Goal: Download file/media

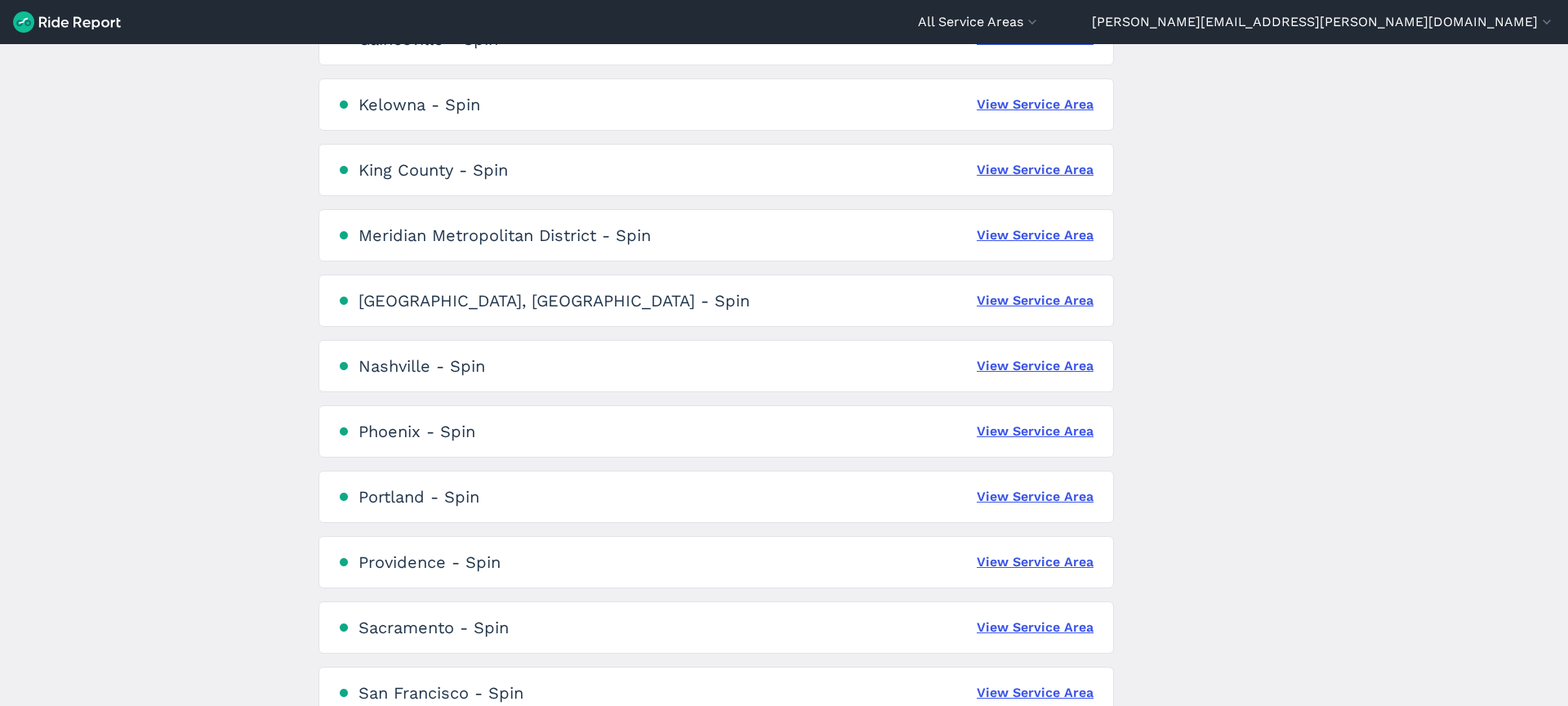
scroll to position [866, 0]
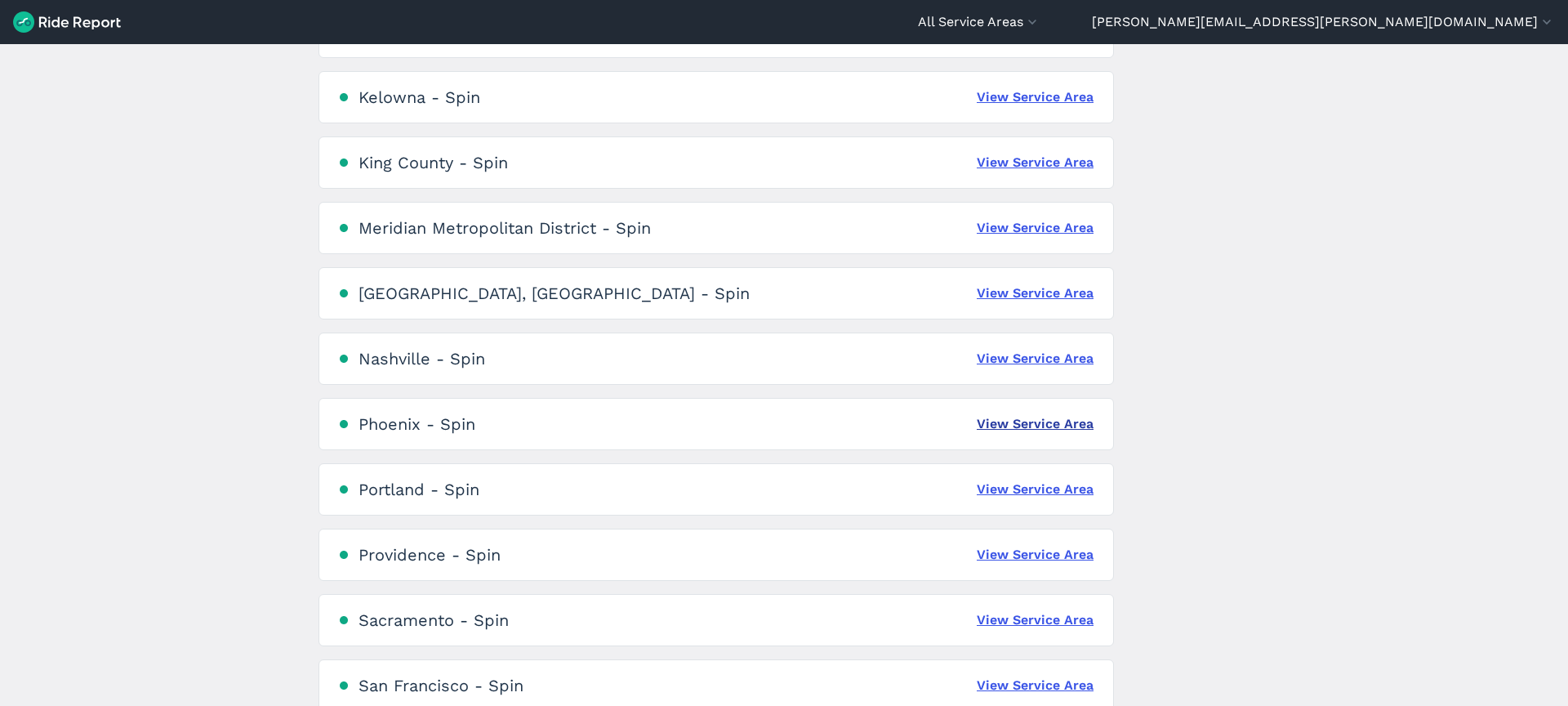
click at [1027, 419] on link "View Service Area" at bounding box center [1035, 424] width 117 height 19
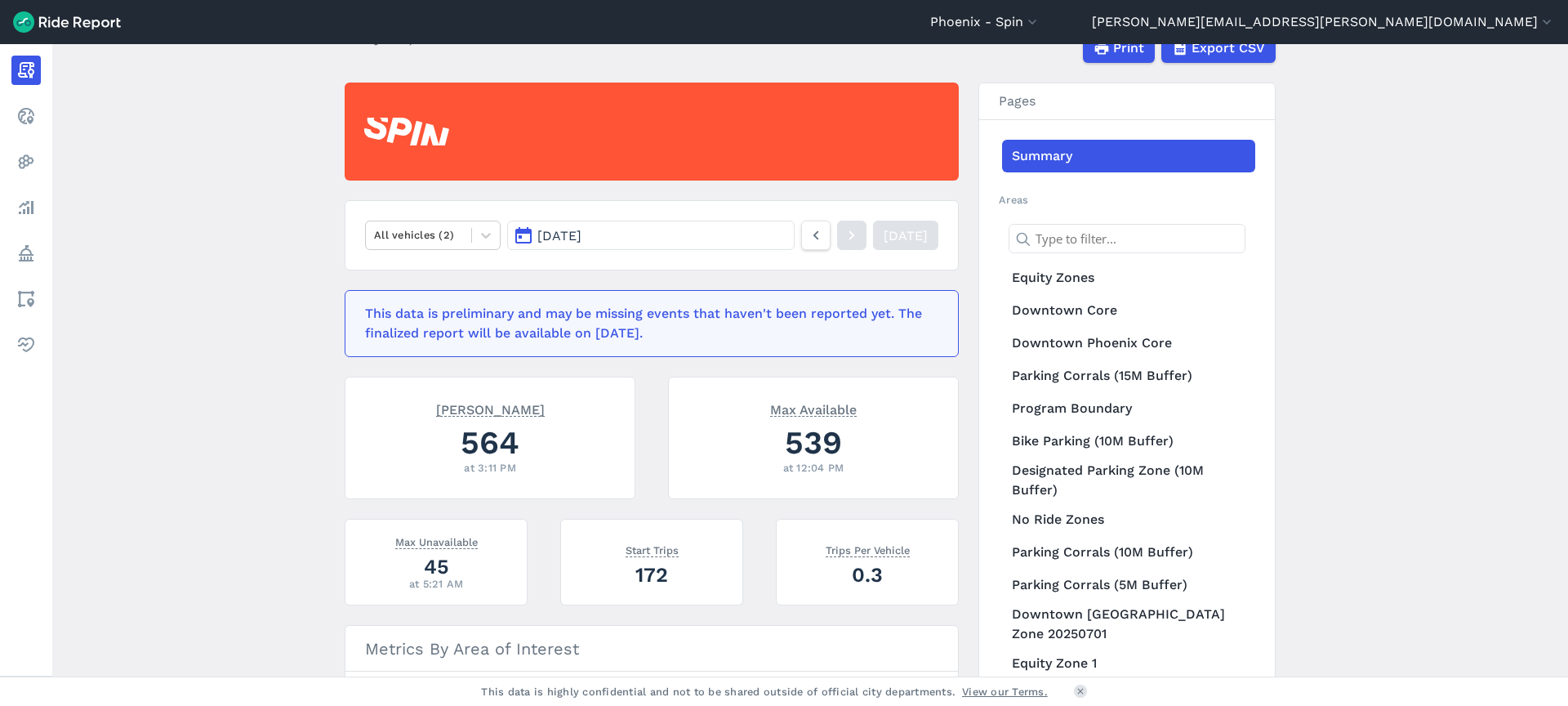
scroll to position [277, 0]
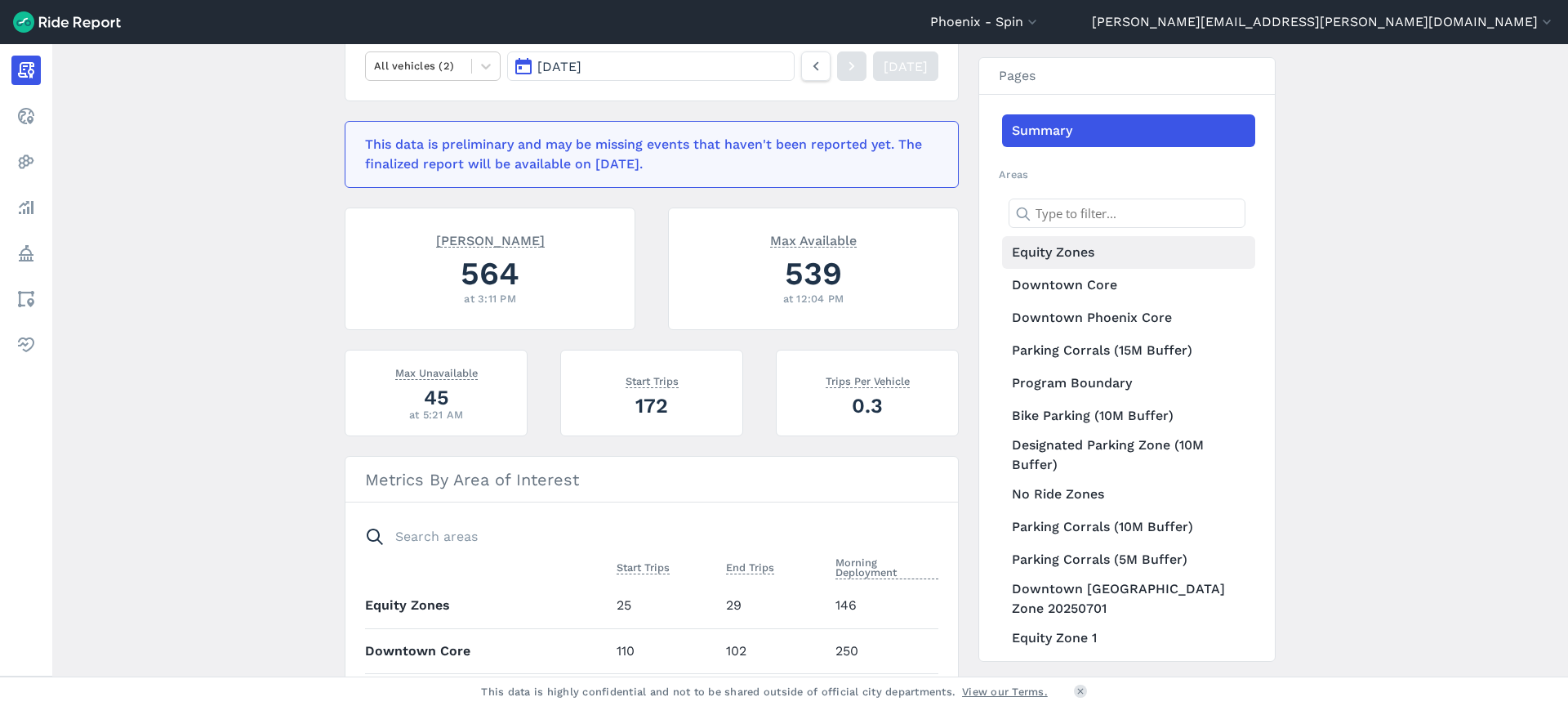
click at [1072, 258] on link "Equity Zones" at bounding box center [1129, 252] width 253 height 33
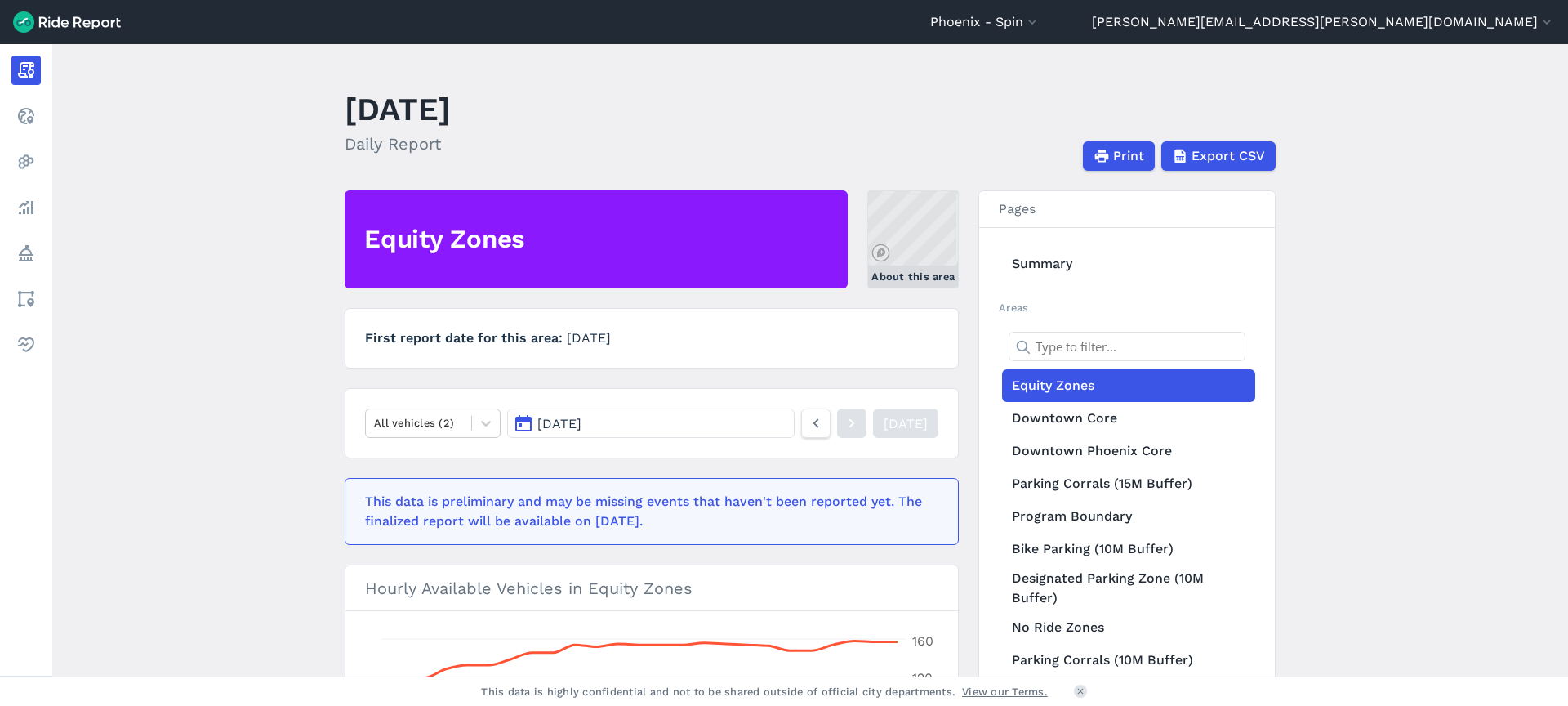
click at [923, 228] on link "About this area" at bounding box center [912, 239] width 91 height 98
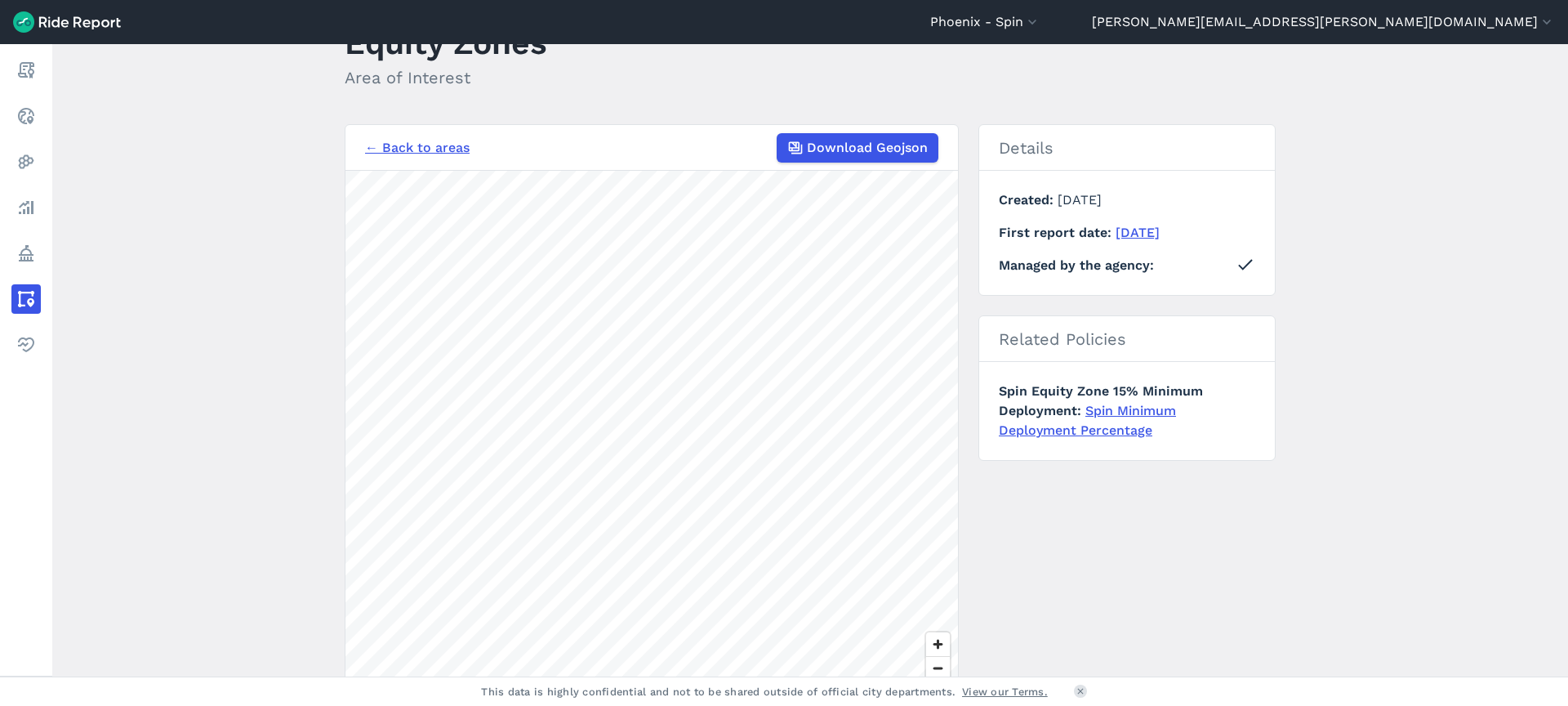
scroll to position [67, 0]
click at [861, 152] on span "Download Geojson" at bounding box center [866, 147] width 121 height 19
